Goal: Transaction & Acquisition: Purchase product/service

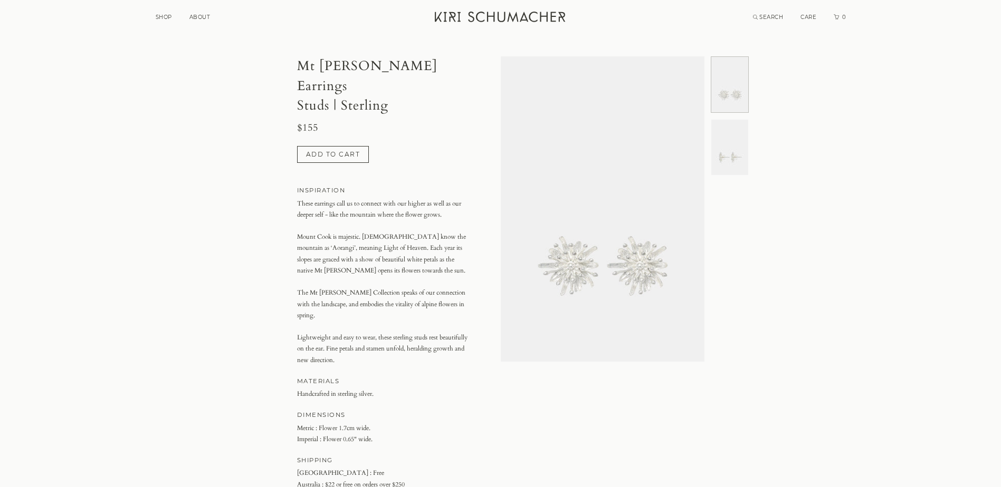
scroll to position [53, 0]
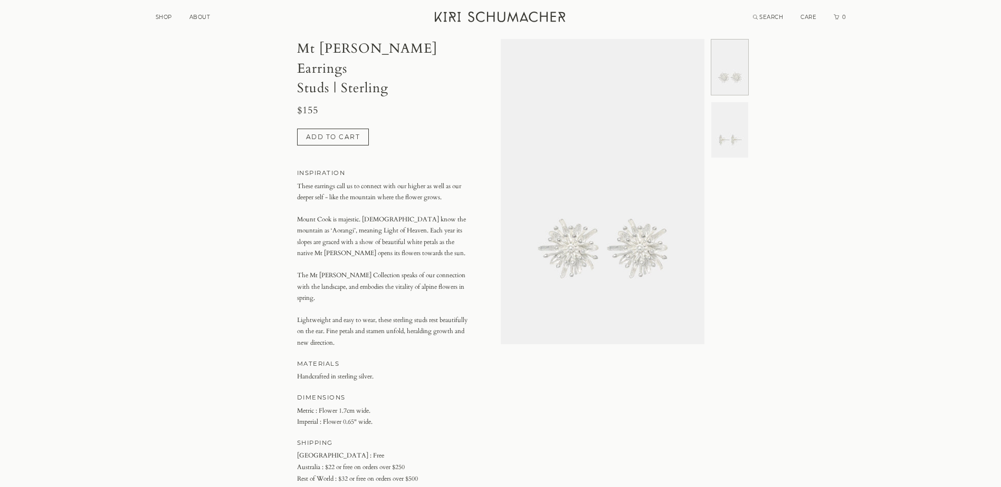
click at [348, 129] on button "Add to cart" at bounding box center [333, 137] width 72 height 17
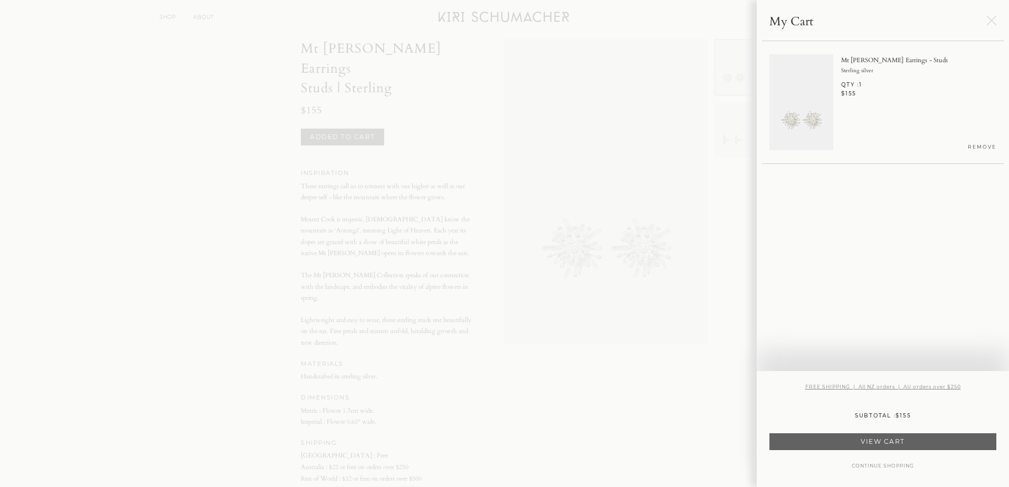
click at [892, 466] on button "CONTINUE SHOPPING" at bounding box center [882, 466] width 62 height 5
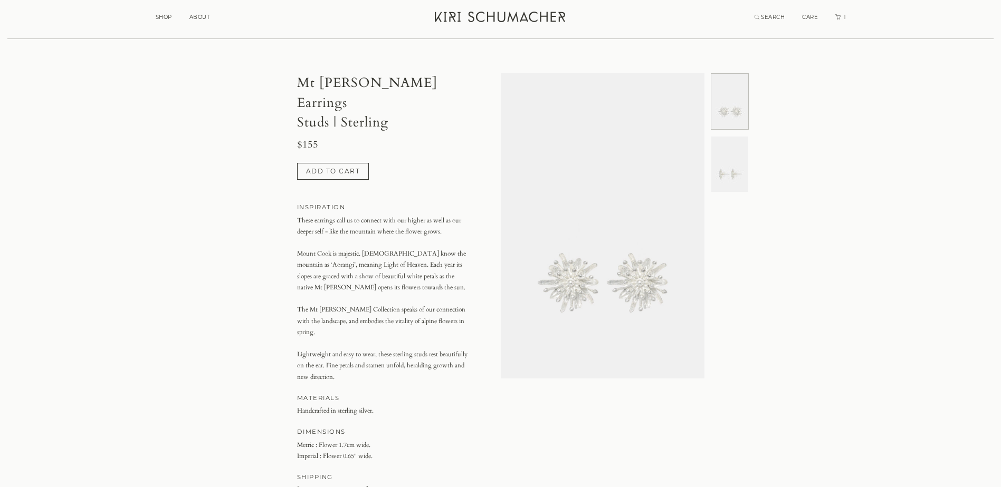
scroll to position [0, 0]
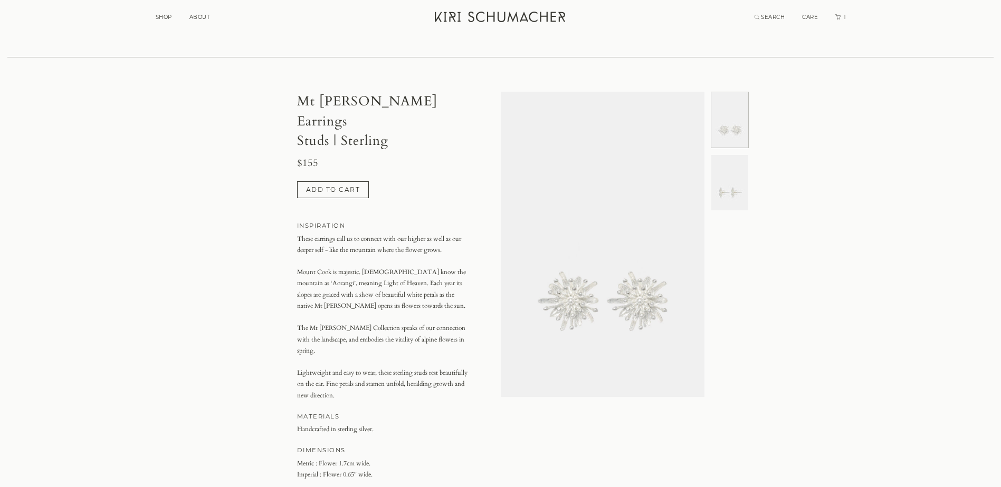
click at [162, 14] on link "SHOP" at bounding box center [164, 17] width 16 height 7
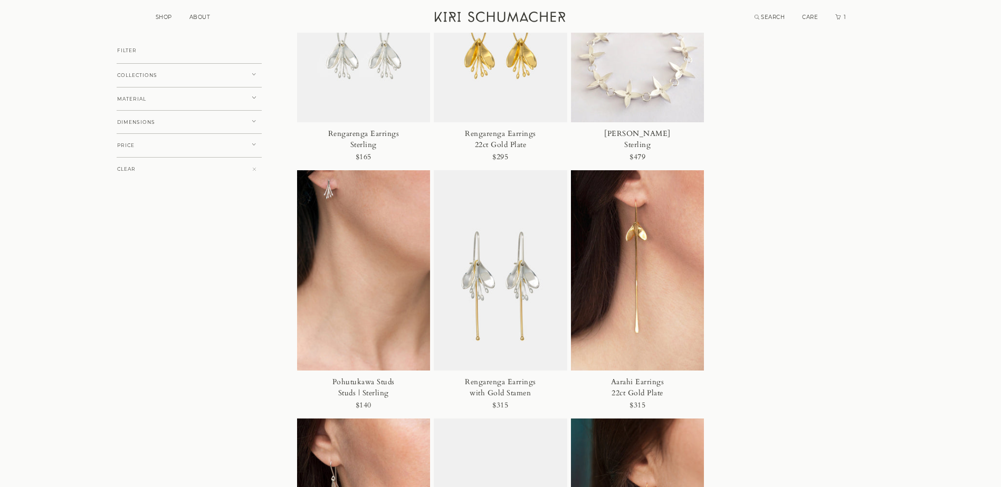
scroll to position [2954, 0]
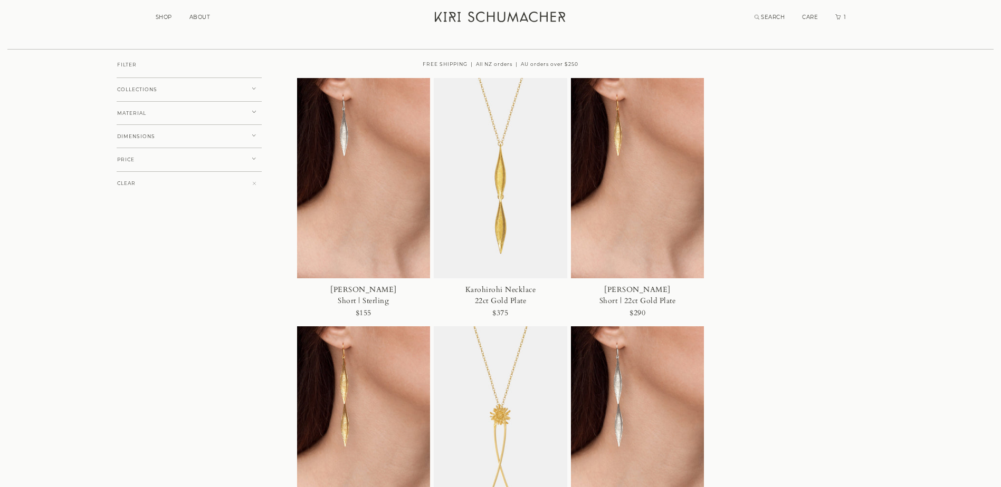
scroll to position [0, 0]
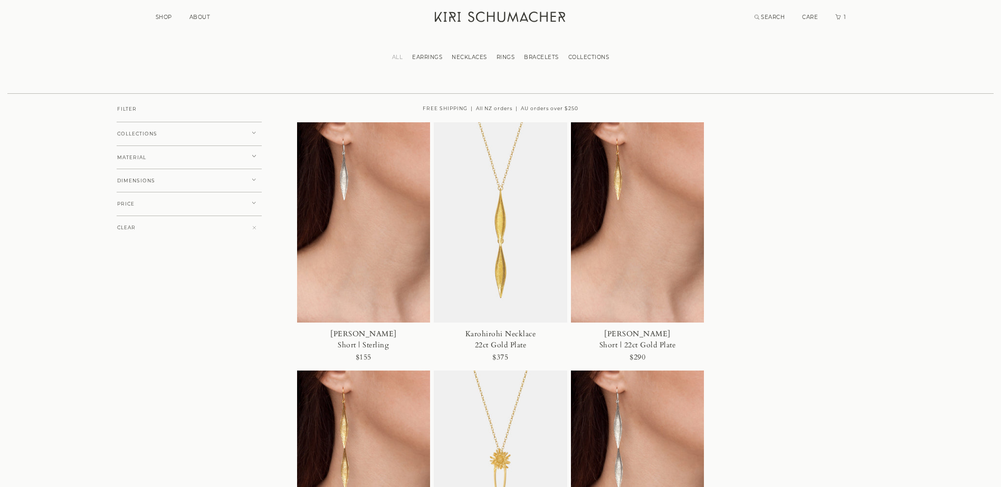
click at [139, 130] on button "COLLECTIONS" at bounding box center [189, 134] width 145 height 24
click at [139, 246] on span "MATERIAL" at bounding box center [131, 248] width 29 height 5
click at [139, 266] on span "STERLING SILVER" at bounding box center [151, 265] width 51 height 6
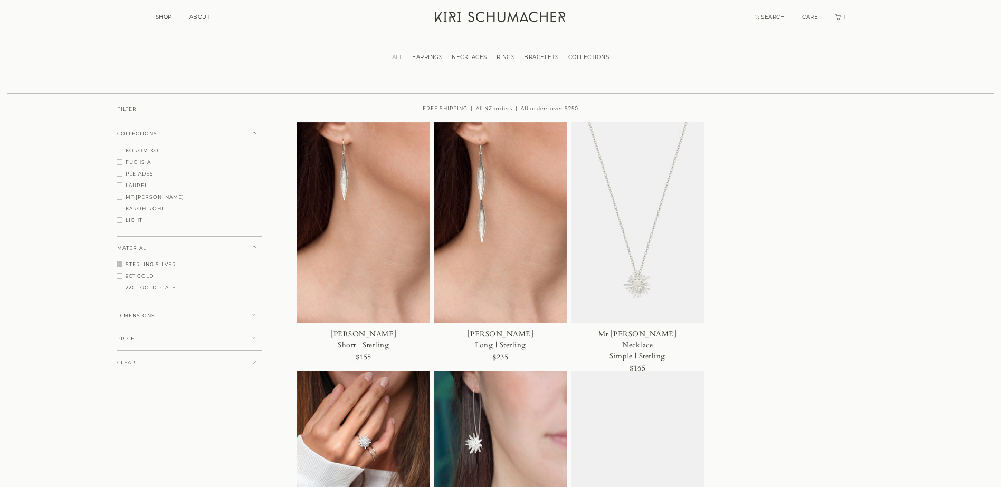
click at [841, 19] on link "1" at bounding box center [840, 17] width 11 height 7
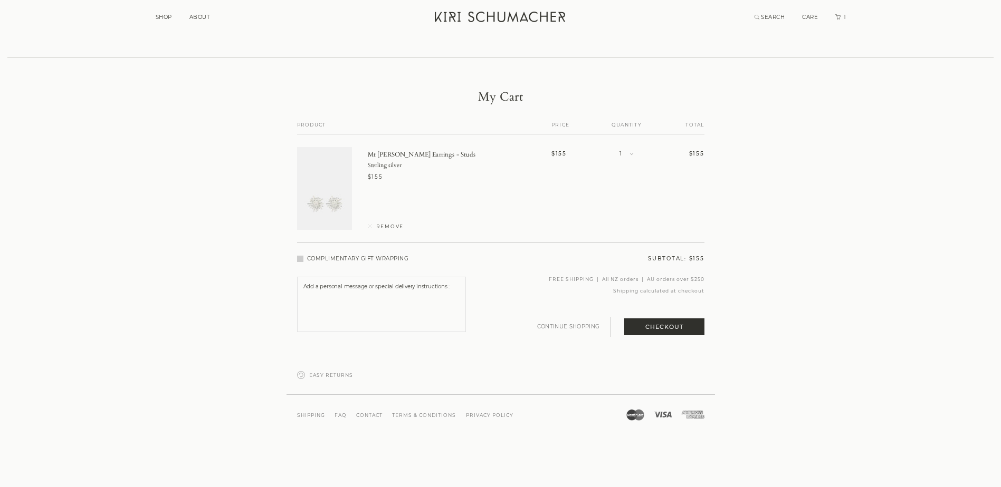
click at [300, 259] on span at bounding box center [300, 259] width 6 height 6
click at [300, 259] on input "COMPLIMENTARY GIFT WRAPPING" at bounding box center [300, 259] width 6 height 6
checkbox input "true"
click at [673, 323] on button "Checkout" at bounding box center [664, 327] width 80 height 17
